Goal: Information Seeking & Learning: Learn about a topic

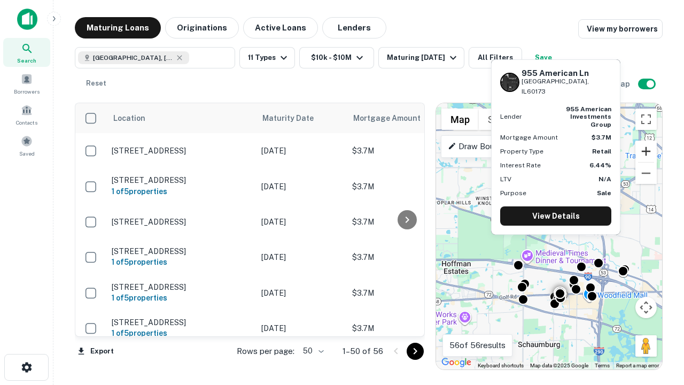
click at [646, 151] on button "Zoom in" at bounding box center [645, 151] width 21 height 21
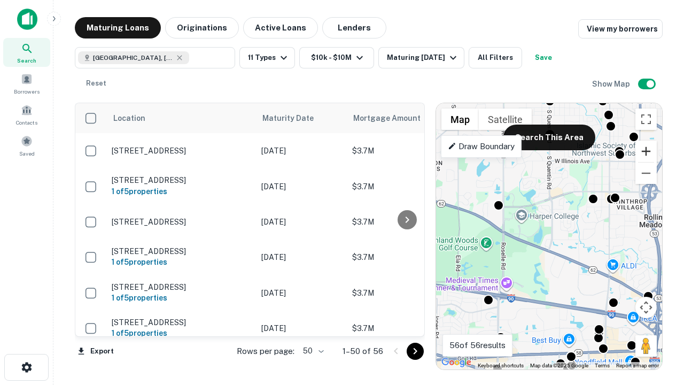
click at [646, 151] on button "Zoom in" at bounding box center [645, 151] width 21 height 21
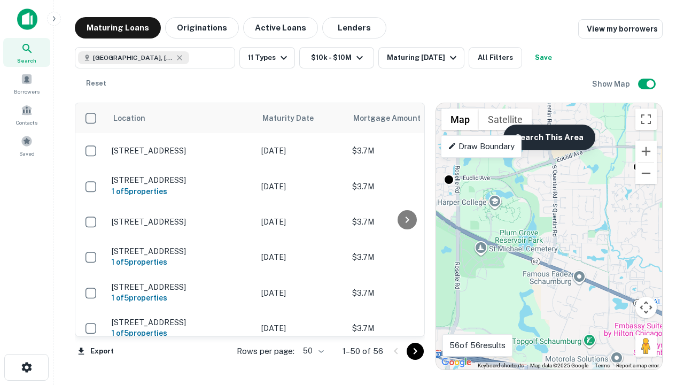
click at [549, 137] on button "Search This Area" at bounding box center [549, 137] width 92 height 26
